Goal: Task Accomplishment & Management: Use online tool/utility

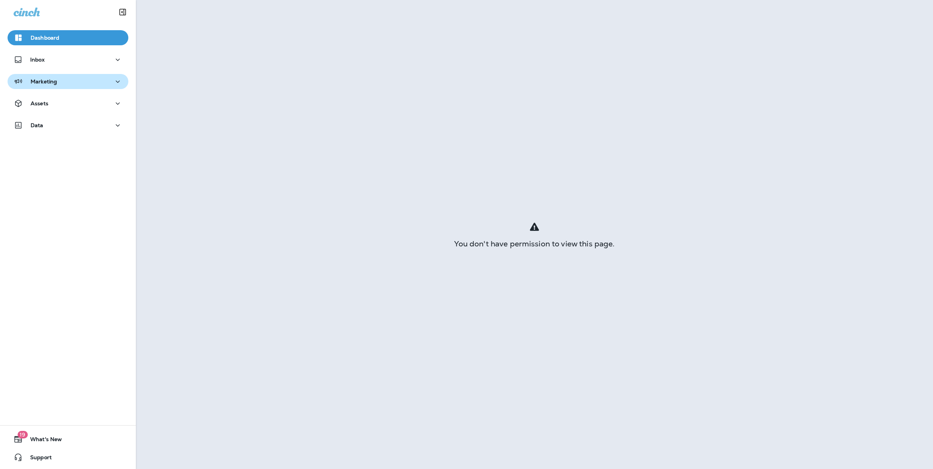
click at [113, 79] on icon "button" at bounding box center [117, 81] width 9 height 9
